Goal: Register for event/course

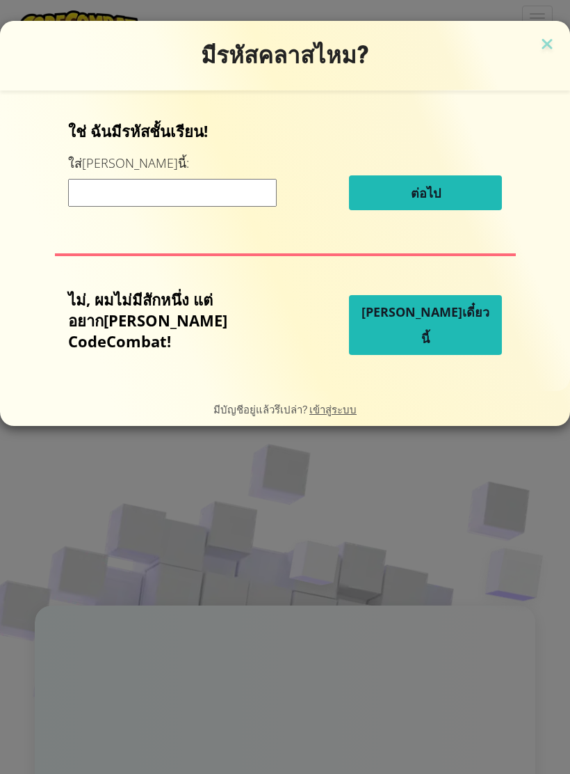
click at [239, 207] on input at bounding box center [172, 193] width 209 height 28
paste input "RoomBookCoin"
type input "RoomBookCoin"
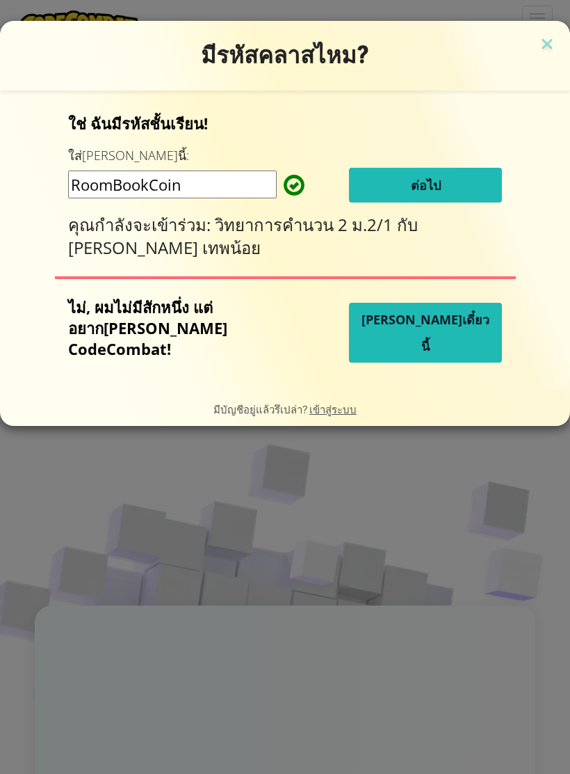
click at [449, 186] on button "ต่อไป" at bounding box center [425, 185] width 153 height 35
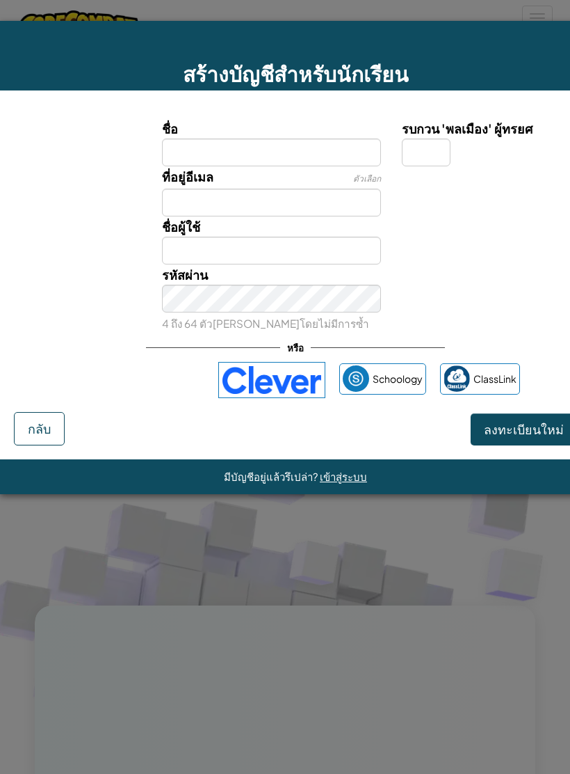
click at [171, 385] on div "ลงชื่อเข้าใช้ด้วย Google เปิดในแท็บใหม่" at bounding box center [138, 379] width 134 height 31
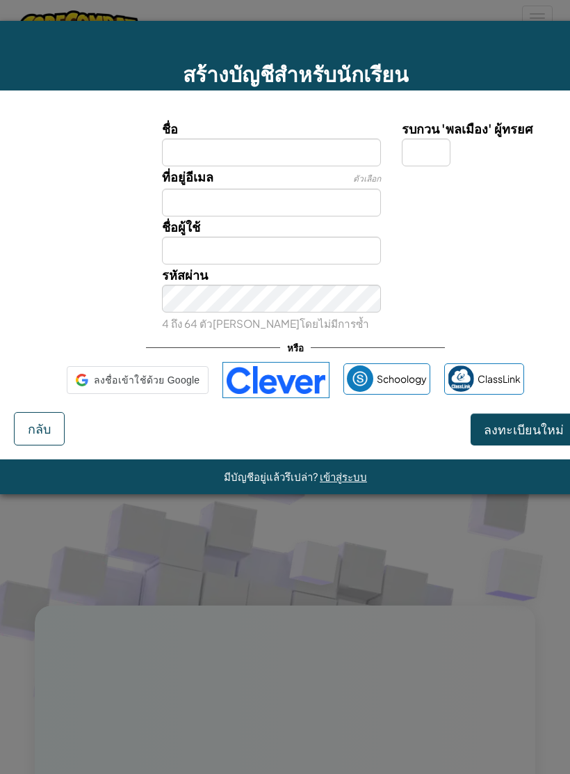
scroll to position [0, 21]
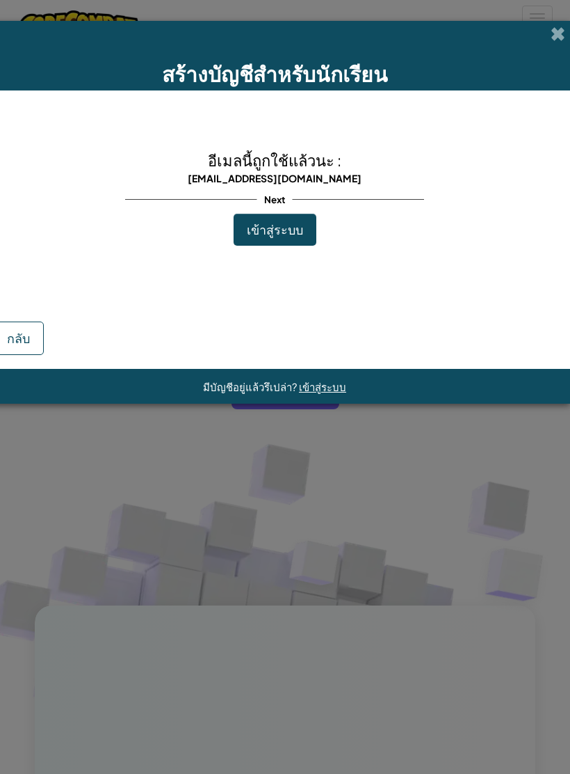
click at [287, 230] on span "เข้าสู่ระบบ" at bounding box center [275, 229] width 56 height 16
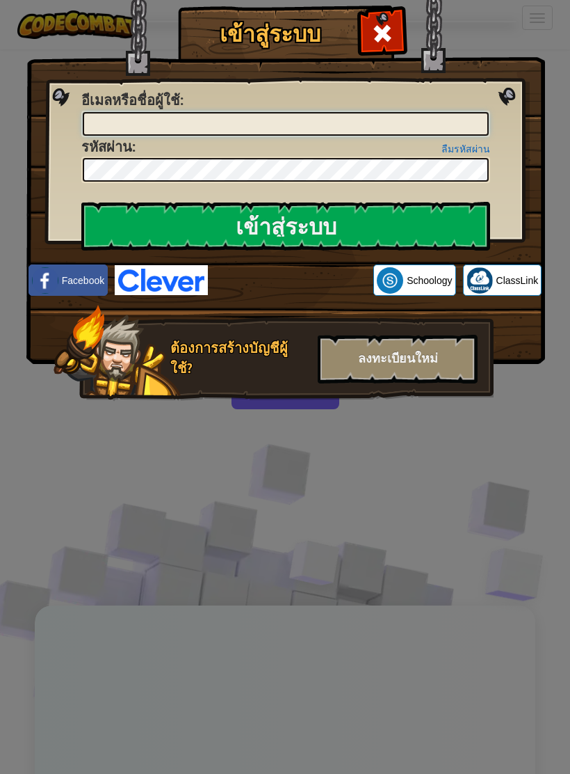
click at [241, 126] on input "อีเมลหรือชื่อผู้ใช้ :" at bounding box center [286, 124] width 406 height 24
type input "[EMAIL_ADDRESS][DOMAIN_NAME]"
click at [286, 226] on input "เข้าสู่ระบบ" at bounding box center [285, 226] width 409 height 49
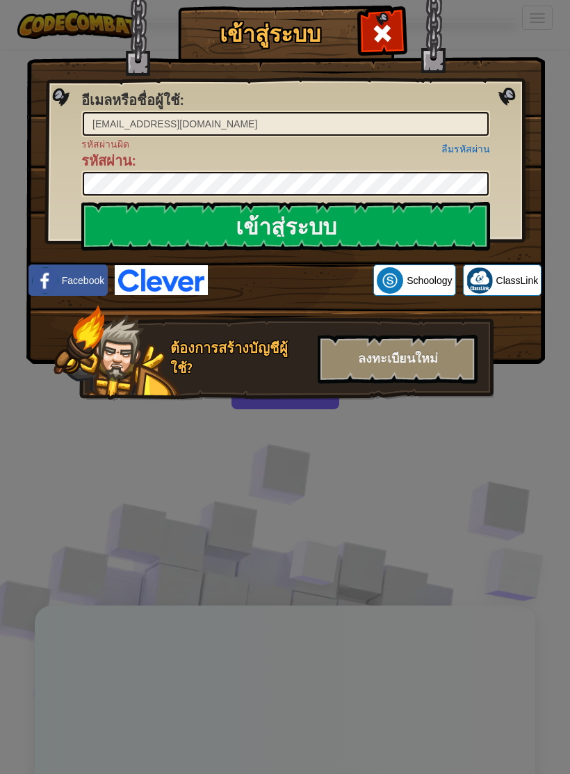
click at [450, 224] on input "เข้าสู่ระบบ" at bounding box center [285, 226] width 409 height 49
click at [311, 274] on div "ลงชื่อเข้าใช้ด้วย Google เปิดในแท็บใหม่" at bounding box center [291, 280] width 152 height 31
